Goal: Information Seeking & Learning: Learn about a topic

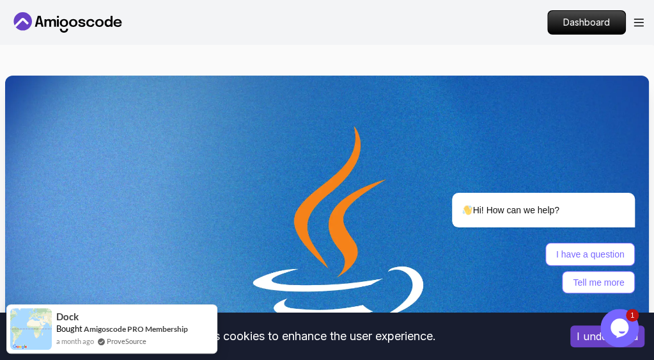
click at [293, 222] on img at bounding box center [327, 256] width 644 height 362
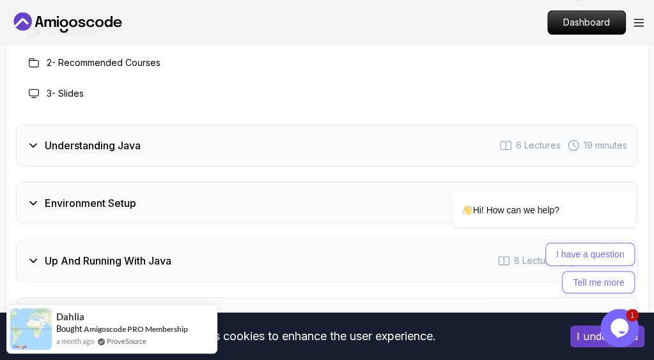
scroll to position [2449, 0]
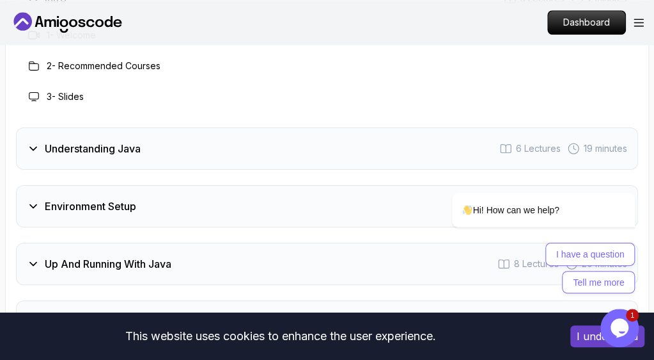
click at [96, 313] on h3 "The Basics" at bounding box center [71, 320] width 53 height 15
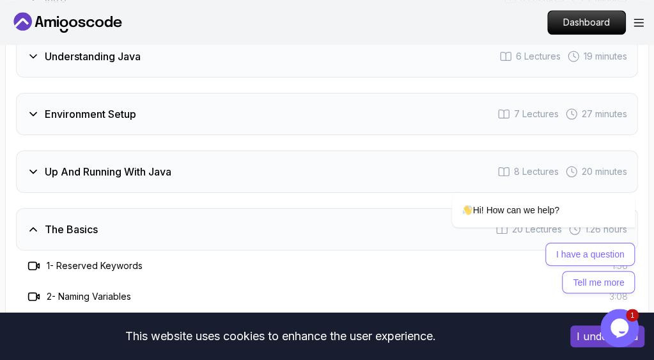
scroll to position [2357, 0]
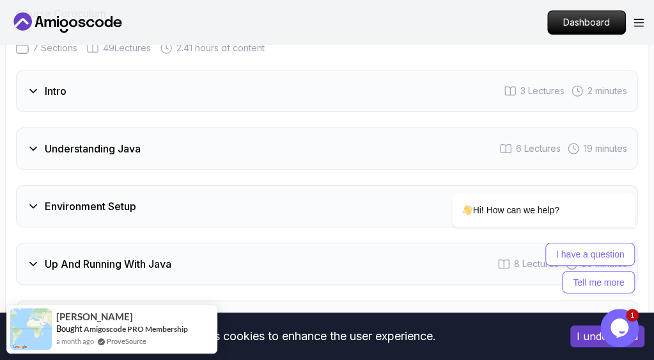
click at [104, 300] on div "The Basics 20 Lectures 1.26 hours" at bounding box center [327, 321] width 622 height 42
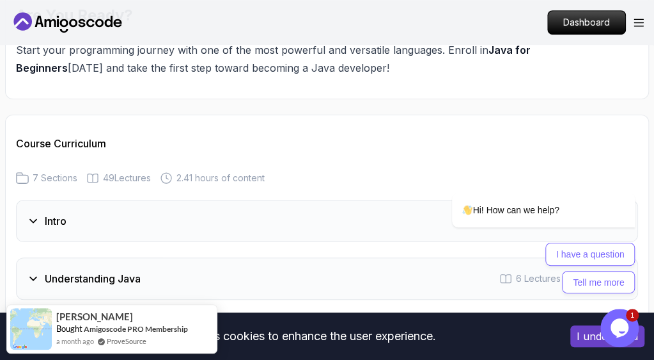
scroll to position [2225, 0]
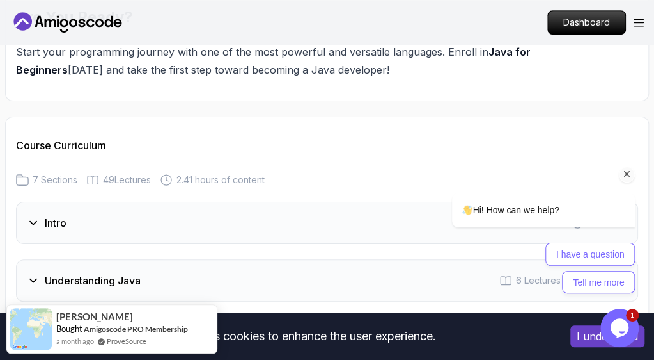
click at [450, 175] on div at bounding box center [527, 174] width 217 height 16
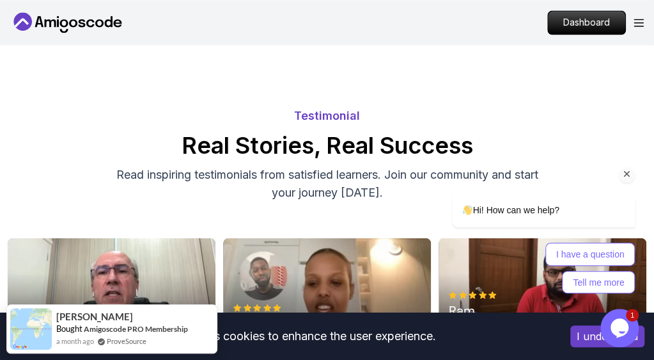
scroll to position [2888, 0]
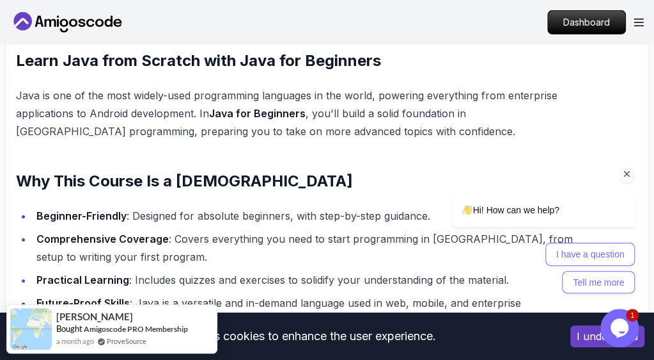
click at [450, 175] on div at bounding box center [527, 174] width 217 height 16
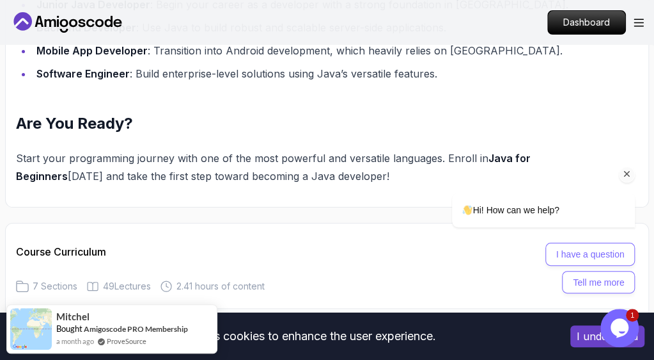
scroll to position [2111, 0]
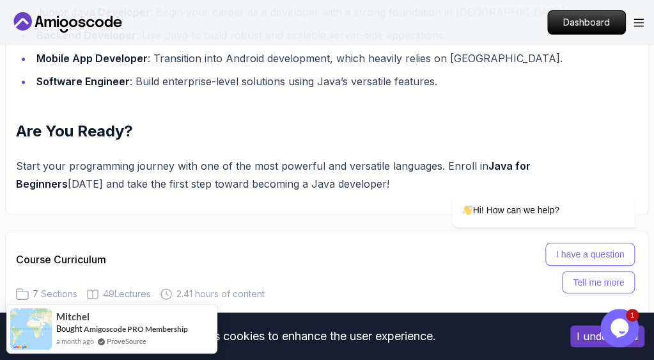
click at [146, 315] on div "Intro 3 Lectures 2 minutes" at bounding box center [327, 336] width 622 height 42
click at [132, 315] on div "Intro 3 Lectures 2 minutes" at bounding box center [327, 336] width 622 height 42
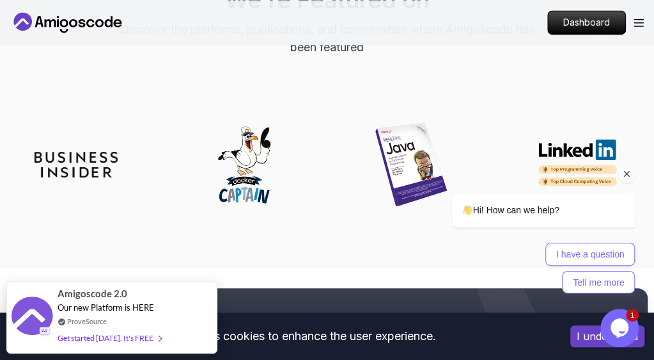
scroll to position [4723, 0]
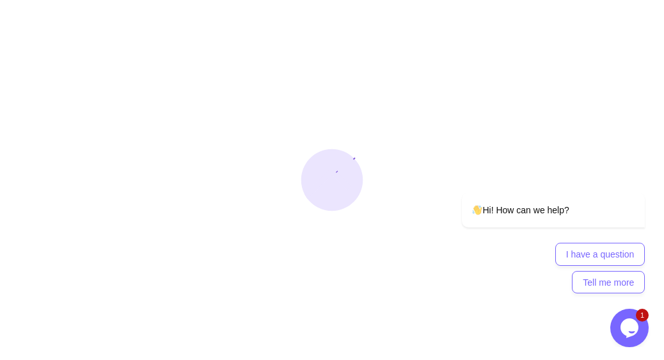
click at [273, 235] on div at bounding box center [332, 180] width 664 height 360
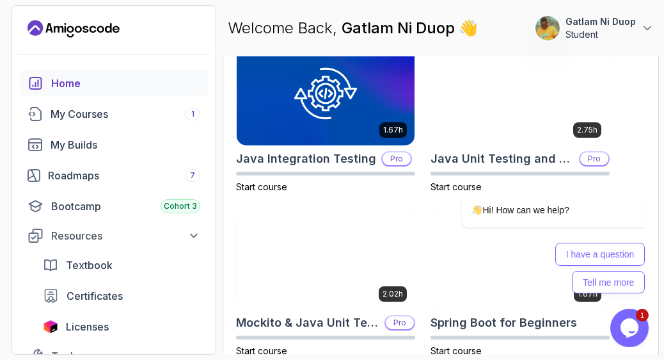
scroll to position [906, 0]
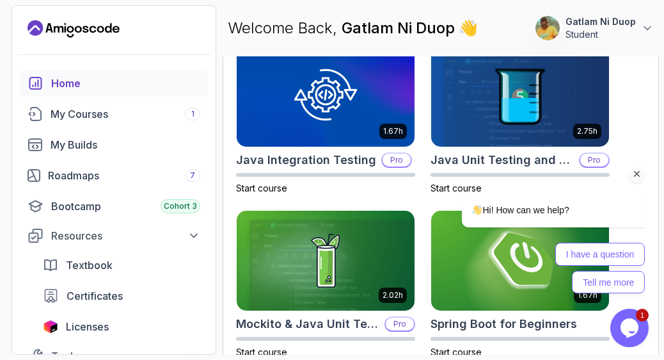
click at [479, 273] on div "I have a question Tell me more" at bounding box center [553, 267] width 183 height 51
click at [0, 0] on div at bounding box center [0, 0] width 0 height 0
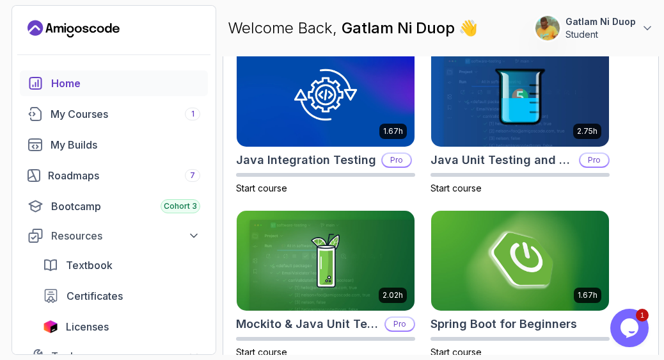
click at [479, 273] on div at bounding box center [539, 148] width 214 height 285
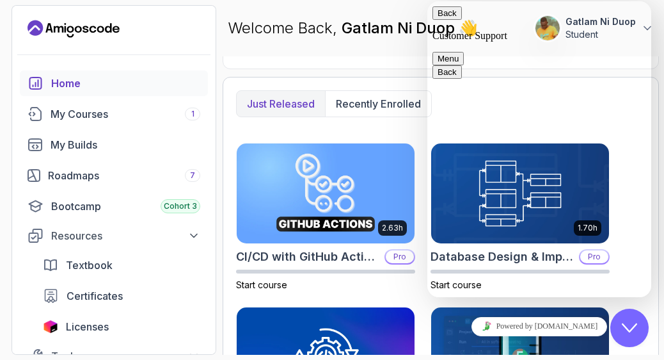
scroll to position [709, 0]
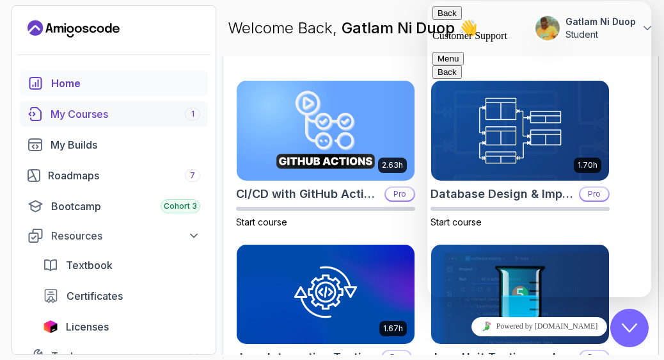
click at [73, 103] on link "My Courses 1" at bounding box center [114, 114] width 188 height 26
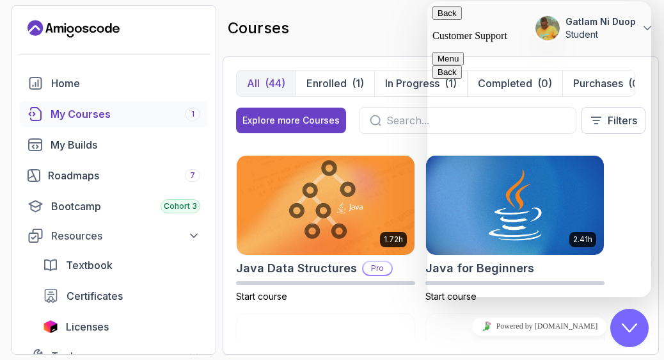
scroll to position [1122, 0]
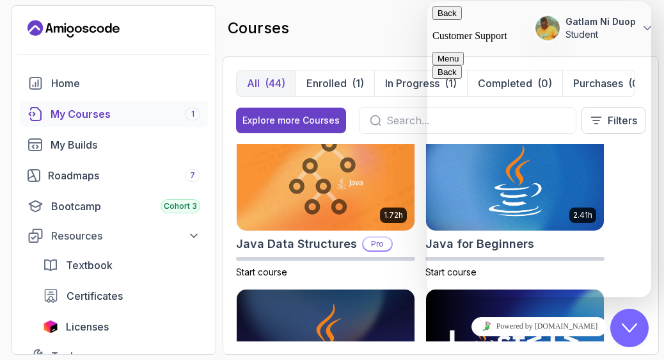
click at [372, 204] on img at bounding box center [326, 181] width 178 height 100
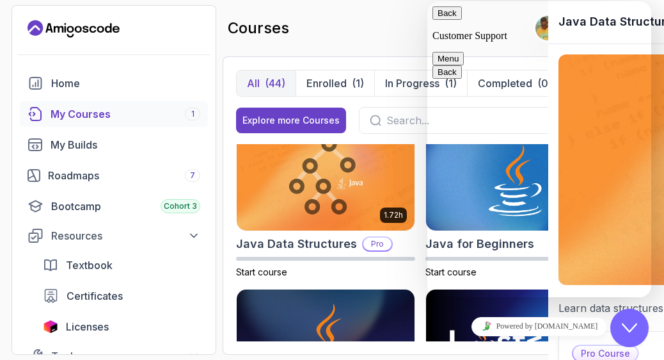
click at [372, 204] on div at bounding box center [332, 180] width 664 height 360
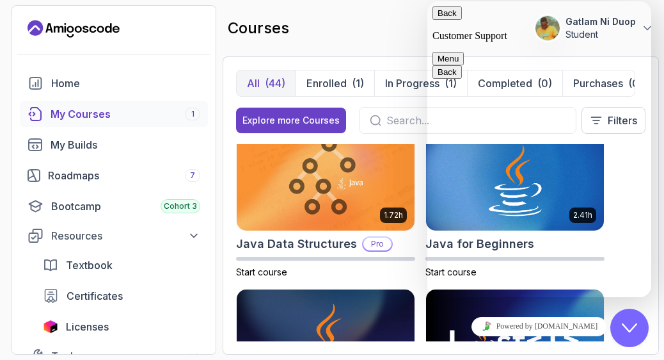
click at [372, 204] on img at bounding box center [326, 181] width 178 height 100
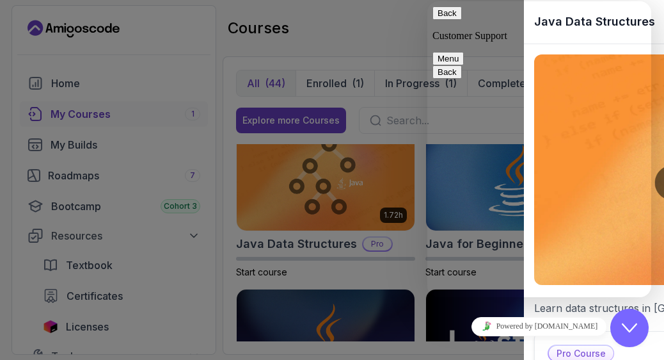
click at [372, 204] on div "8.31h Advanced Databases Pro Start course 5.18h Advanced Spring Boot Pro Start …" at bounding box center [440, 242] width 409 height 197
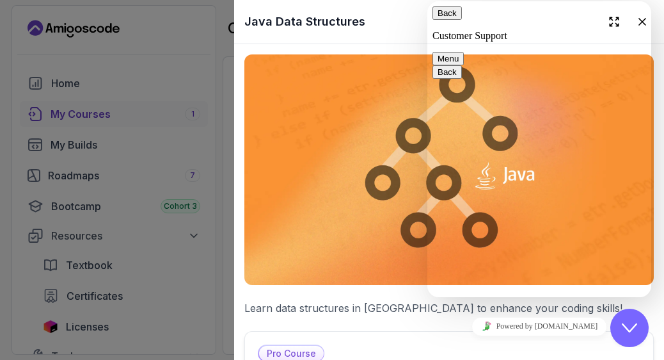
click at [448, 20] on button "Back" at bounding box center [446, 12] width 29 height 13
click at [388, 115] on img at bounding box center [448, 169] width 409 height 230
click at [225, 79] on div at bounding box center [332, 180] width 664 height 360
